Goal: Transaction & Acquisition: Book appointment/travel/reservation

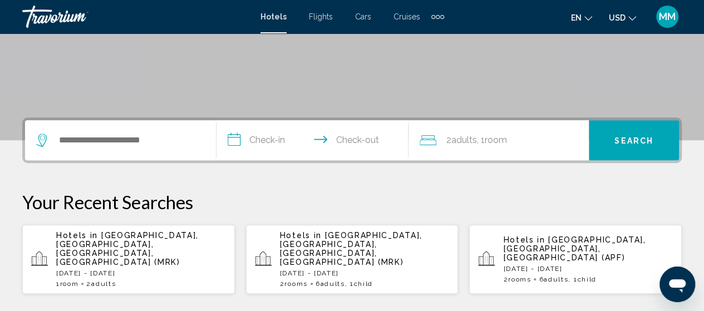
scroll to position [198, 0]
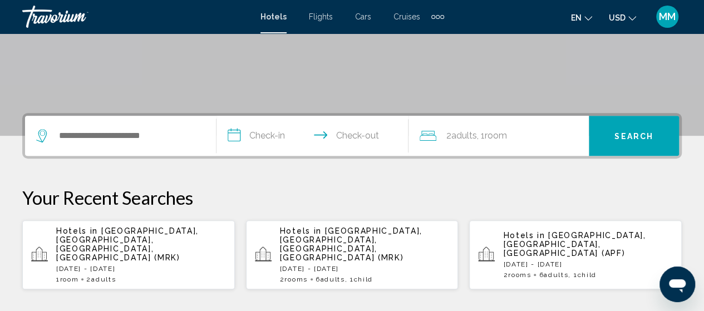
click at [199, 255] on div "Hotels in [GEOGRAPHIC_DATA], [GEOGRAPHIC_DATA], [GEOGRAPHIC_DATA], [GEOGRAPHIC_…" at bounding box center [141, 254] width 170 height 57
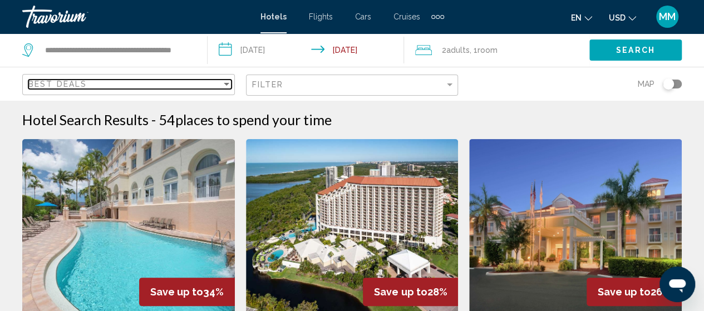
click at [221, 88] on div "Sort by" at bounding box center [226, 84] width 10 height 9
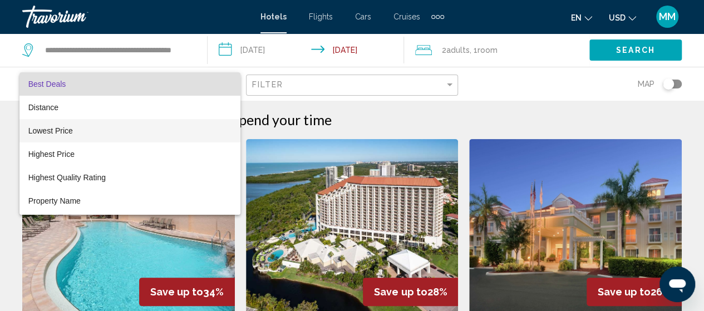
click at [63, 136] on span "Lowest Price" at bounding box center [129, 130] width 203 height 23
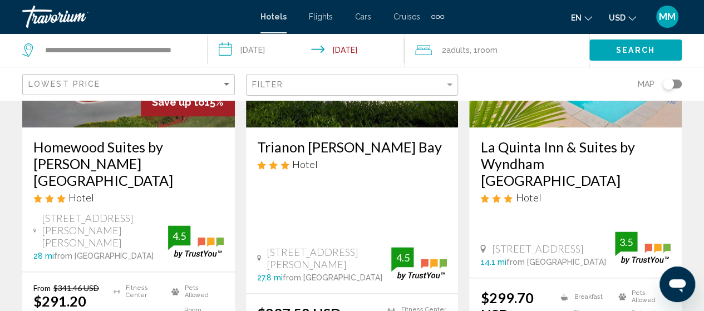
scroll to position [660, 0]
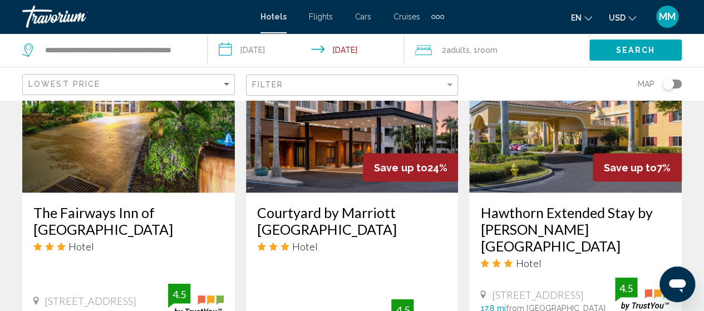
click at [423, 195] on div "Courtyard by Marriott [GEOGRAPHIC_DATA] Hotel [STREET_ADDRESS] 16.7 mi from [GE…" at bounding box center [352, 269] width 212 height 152
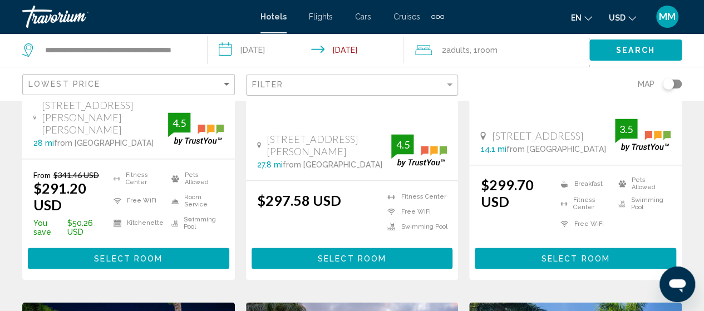
scroll to position [770, 0]
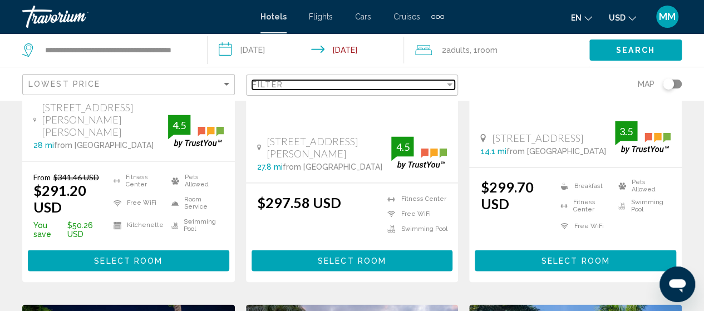
click at [450, 86] on div "Filter" at bounding box center [449, 84] width 10 height 9
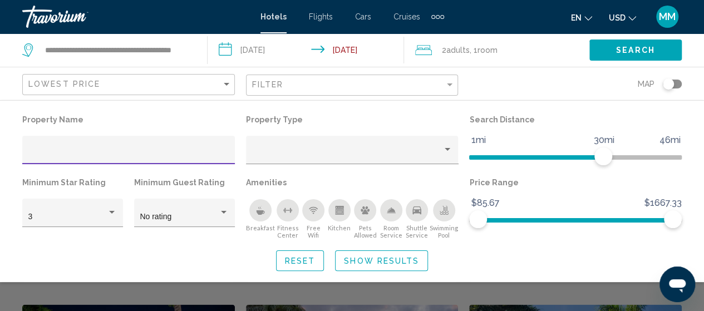
click at [261, 212] on icon "Breakfast" at bounding box center [260, 210] width 9 height 9
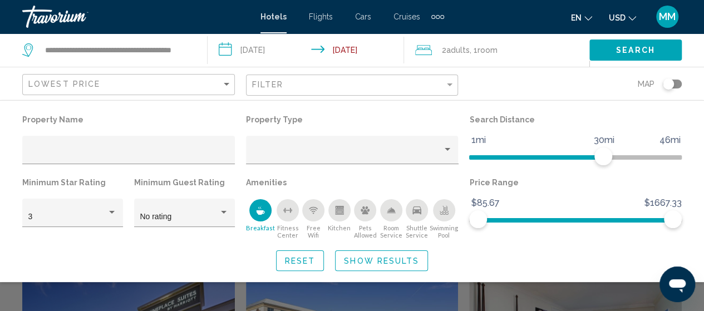
scroll to position [323, 0]
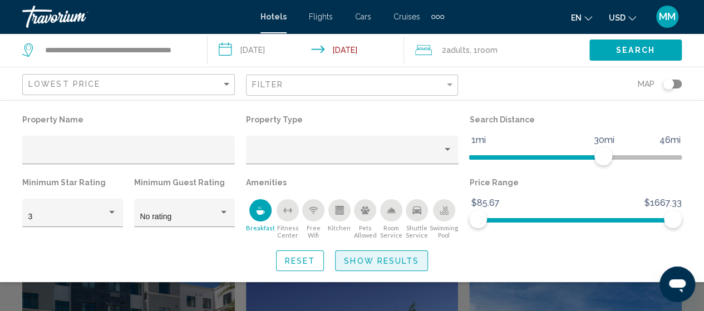
click at [384, 264] on span "Show Results" at bounding box center [381, 260] width 75 height 9
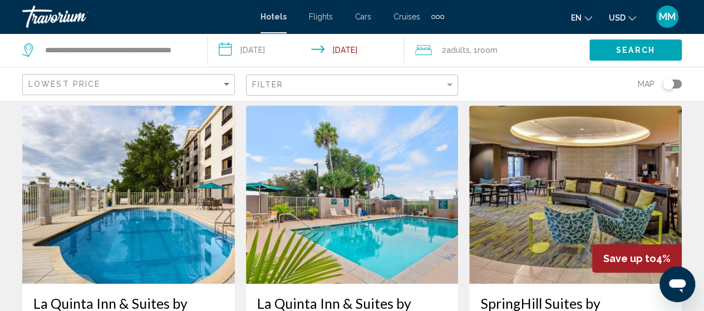
scroll to position [0, 0]
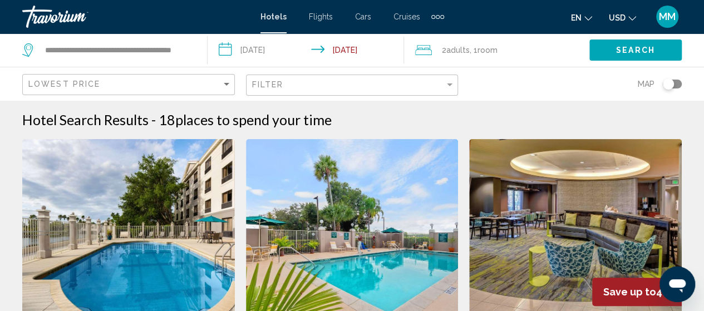
click at [31, 43] on icon "Search widget" at bounding box center [28, 49] width 13 height 13
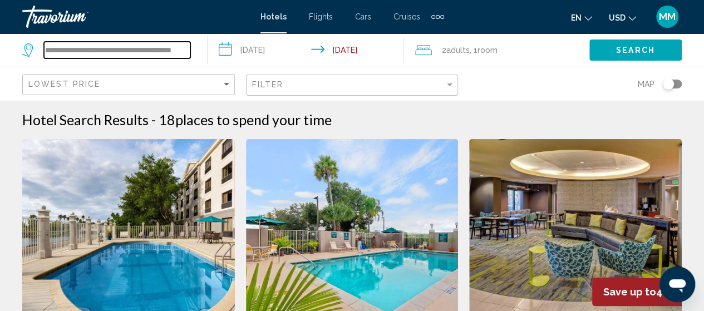
click at [89, 57] on input "**********" at bounding box center [117, 50] width 146 height 17
click at [124, 50] on input "**********" at bounding box center [117, 50] width 146 height 17
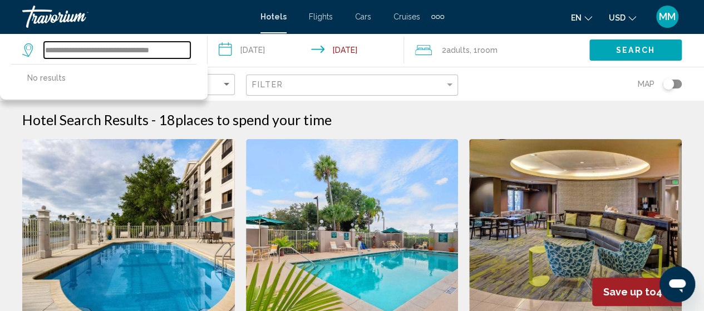
click at [55, 52] on input "**********" at bounding box center [117, 50] width 146 height 17
type input "**********"
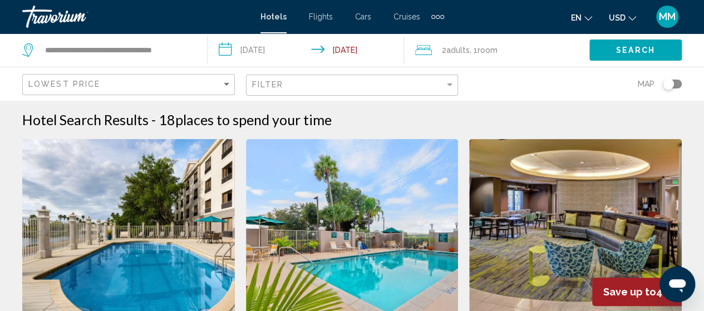
click at [657, 49] on button "Search" at bounding box center [635, 49] width 92 height 21
click at [646, 49] on span "Search" at bounding box center [635, 50] width 39 height 9
click at [647, 52] on span "Search" at bounding box center [635, 50] width 39 height 9
click at [650, 49] on span "Search" at bounding box center [635, 50] width 39 height 9
click at [651, 53] on span "Search" at bounding box center [635, 50] width 39 height 9
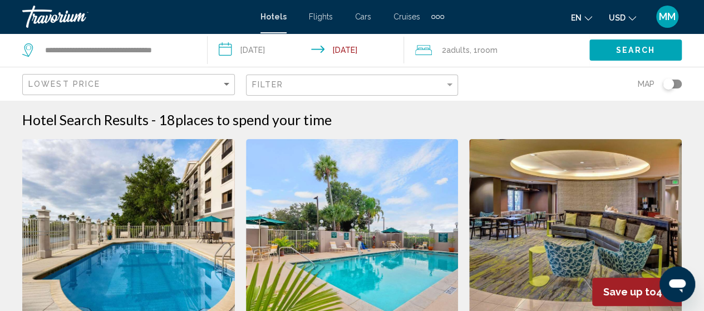
click at [663, 49] on button "Search" at bounding box center [635, 49] width 92 height 21
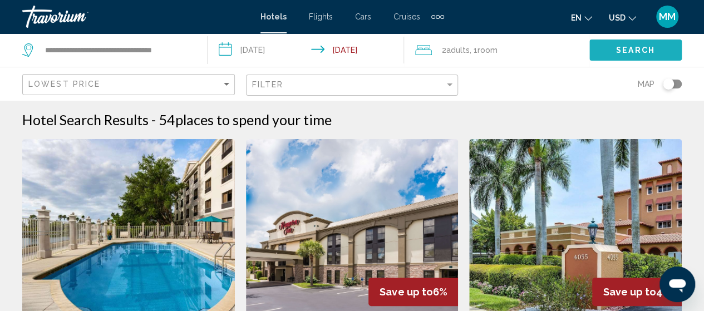
click at [642, 50] on span "Search" at bounding box center [635, 50] width 39 height 9
click at [627, 47] on span "Search" at bounding box center [635, 50] width 39 height 9
click at [636, 52] on span "Search" at bounding box center [635, 50] width 39 height 9
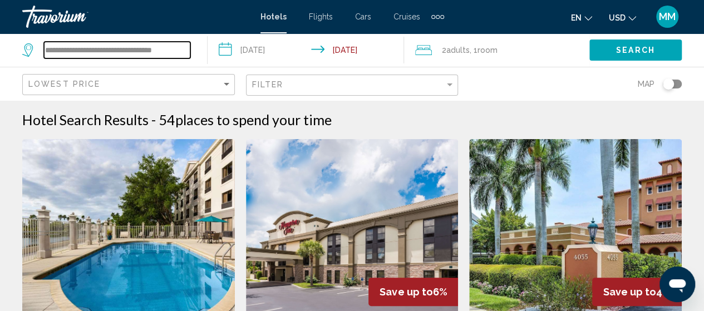
click at [142, 50] on input "**********" at bounding box center [117, 50] width 146 height 17
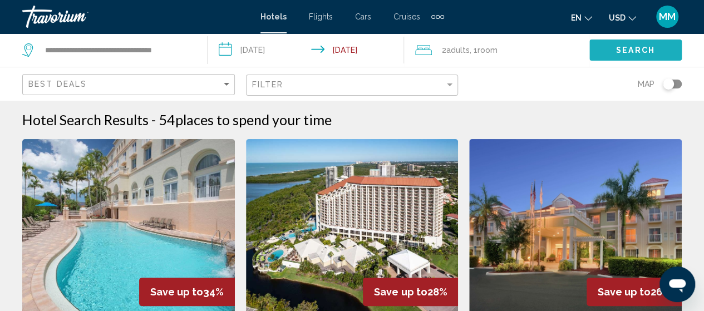
click at [653, 46] on span "Search" at bounding box center [635, 50] width 39 height 9
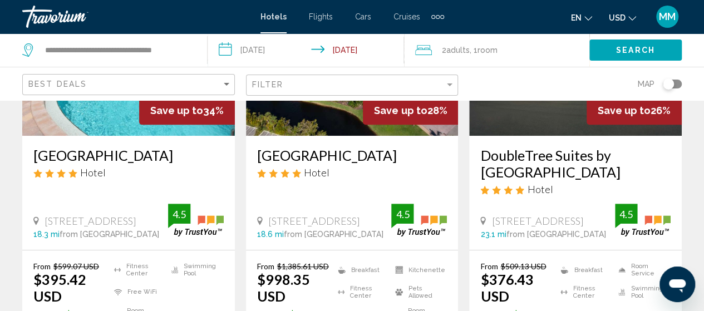
scroll to position [185, 0]
